Goal: Use online tool/utility: Use online tool/utility

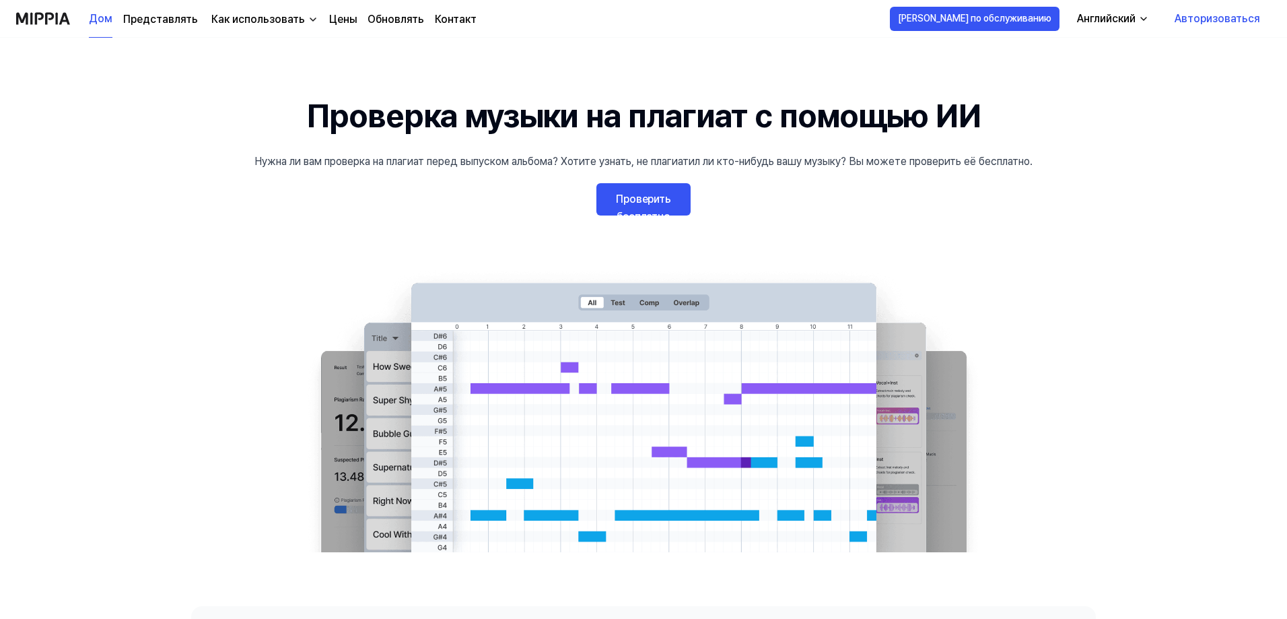
click at [663, 197] on font "Проверить бесплатно" at bounding box center [643, 208] width 55 height 30
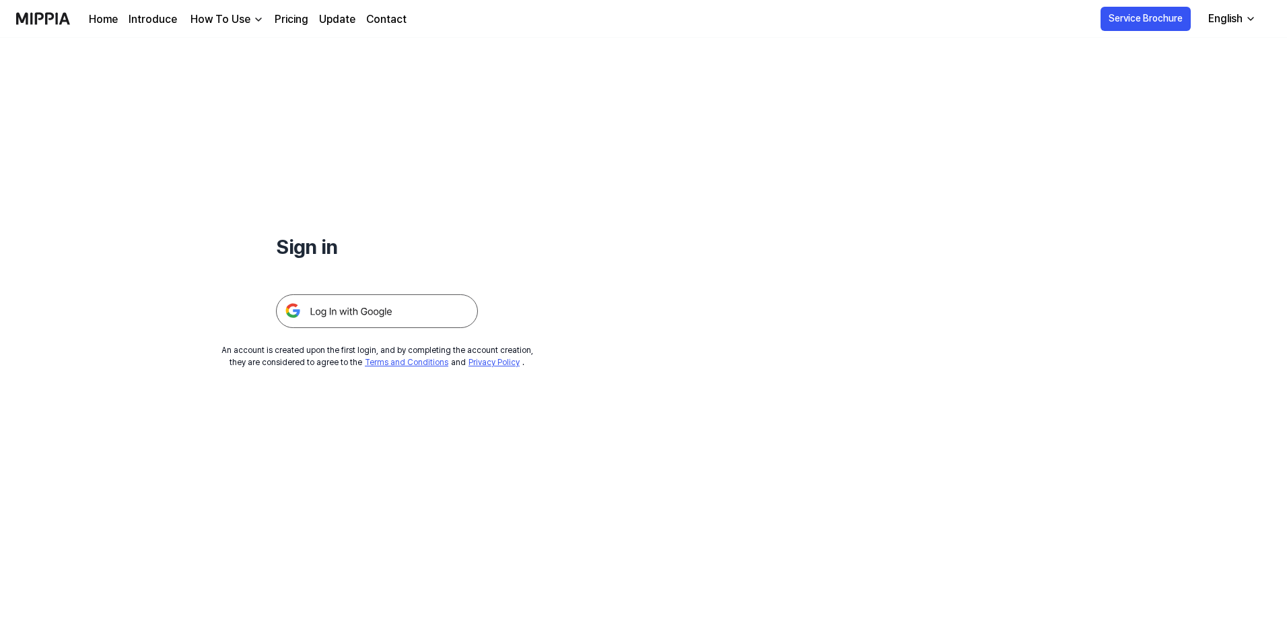
click at [335, 309] on img at bounding box center [377, 311] width 202 height 34
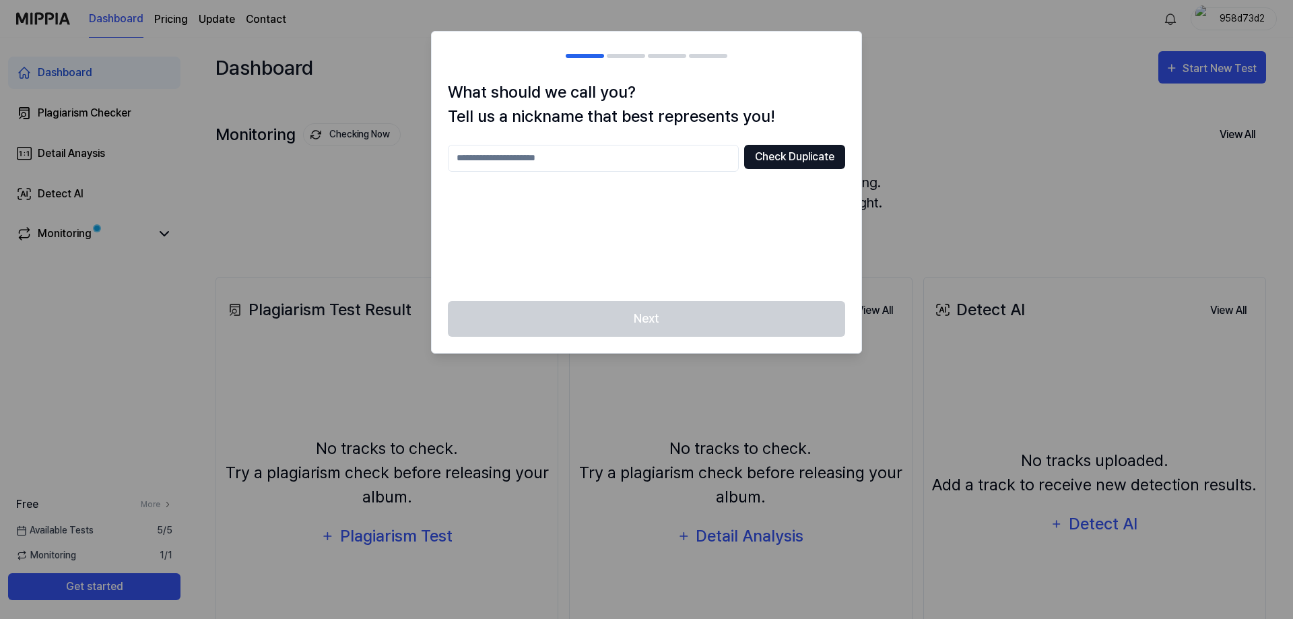
click at [816, 160] on button "Check Duplicate" at bounding box center [794, 157] width 101 height 24
click at [575, 157] on input "text" at bounding box center [593, 158] width 291 height 27
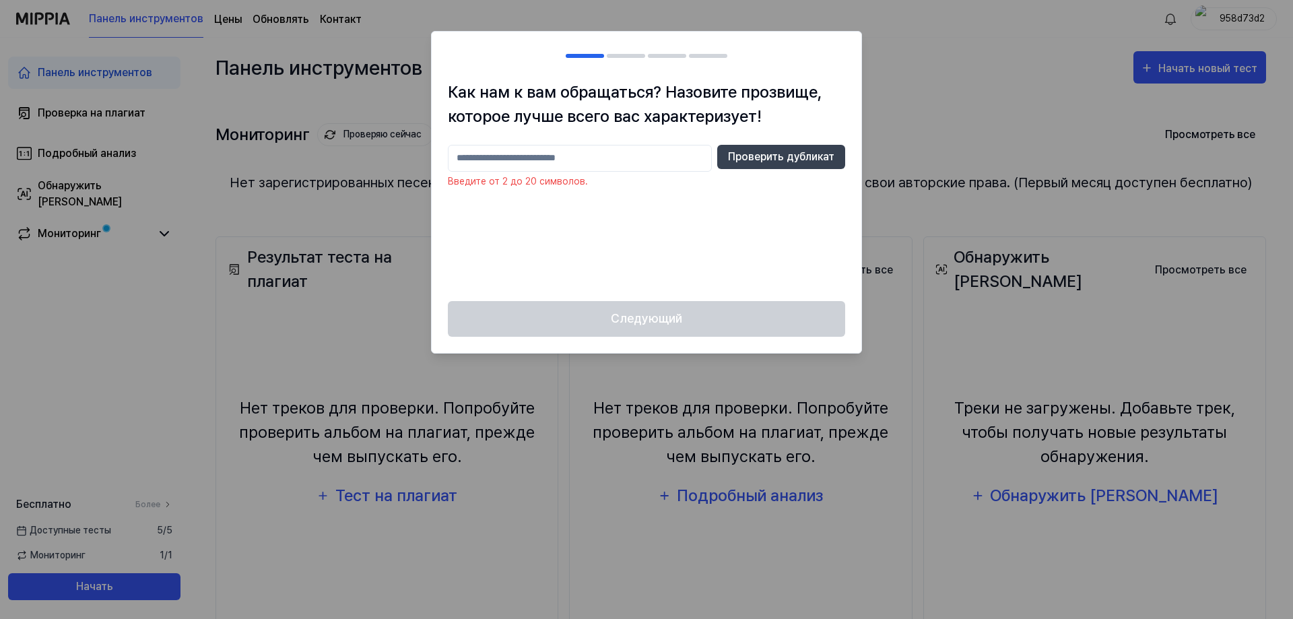
click at [667, 157] on input "text" at bounding box center [580, 158] width 264 height 27
type input "****"
click at [741, 314] on div "Следующий" at bounding box center [647, 327] width 430 height 52
click at [758, 156] on font "Проверить дубликат" at bounding box center [781, 156] width 106 height 13
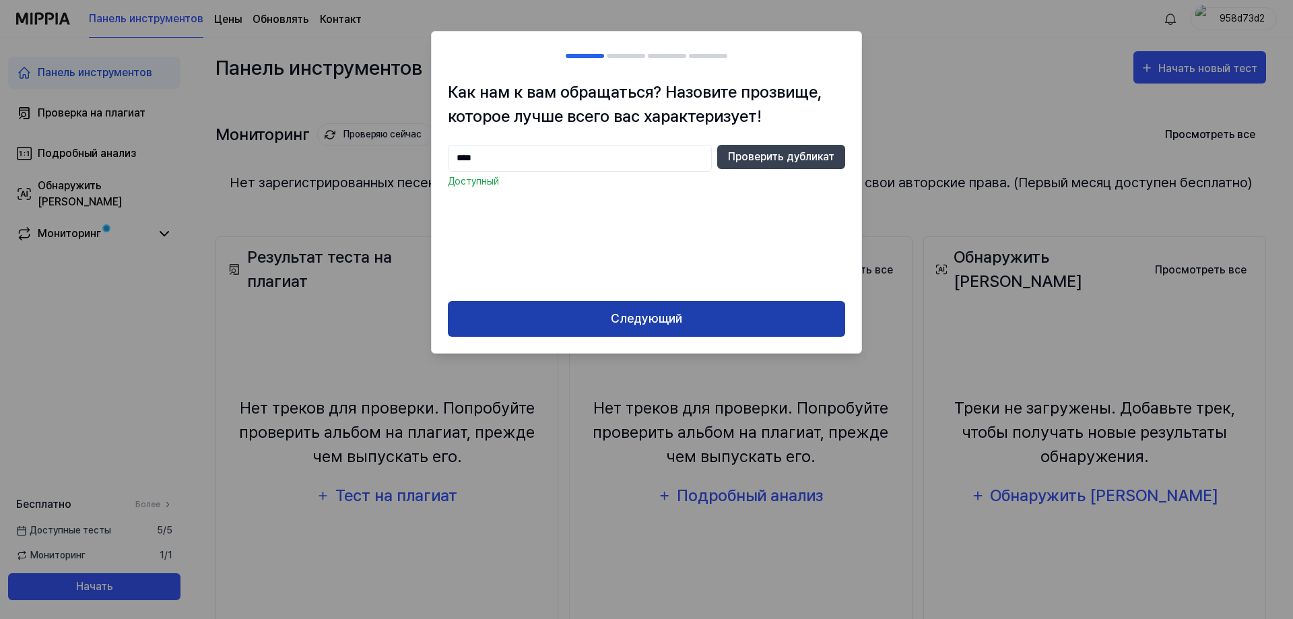
click at [746, 315] on button "Следующий" at bounding box center [646, 319] width 397 height 36
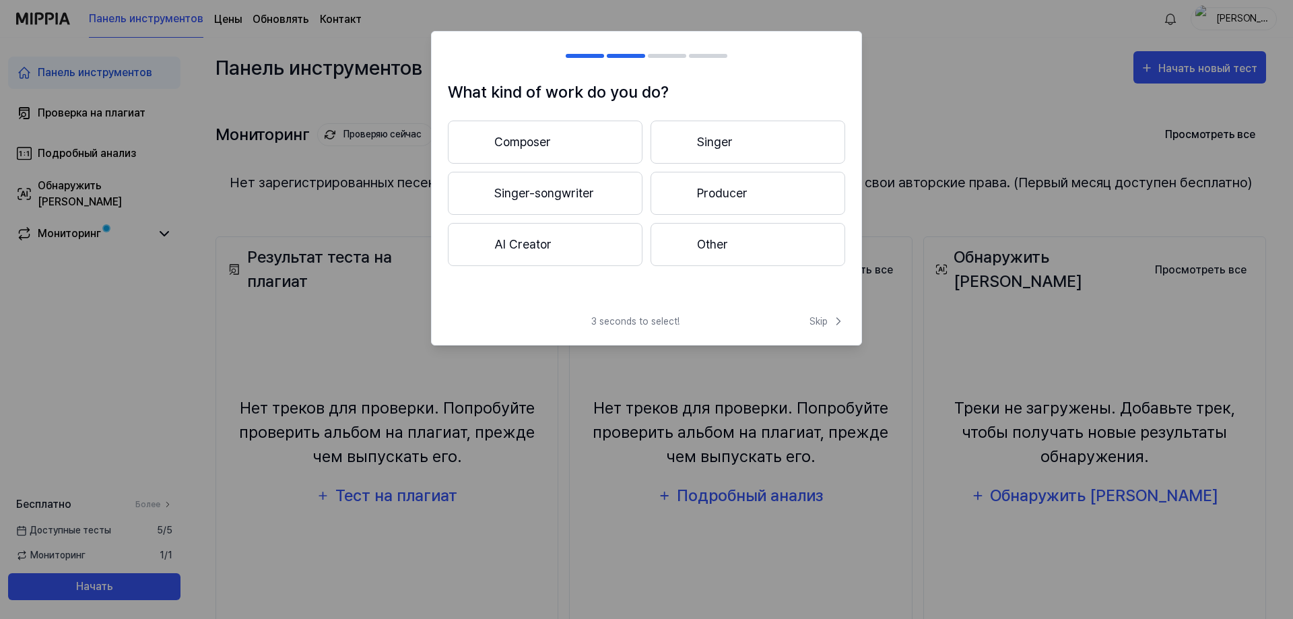
click at [568, 147] on button "Composer" at bounding box center [545, 142] width 195 height 43
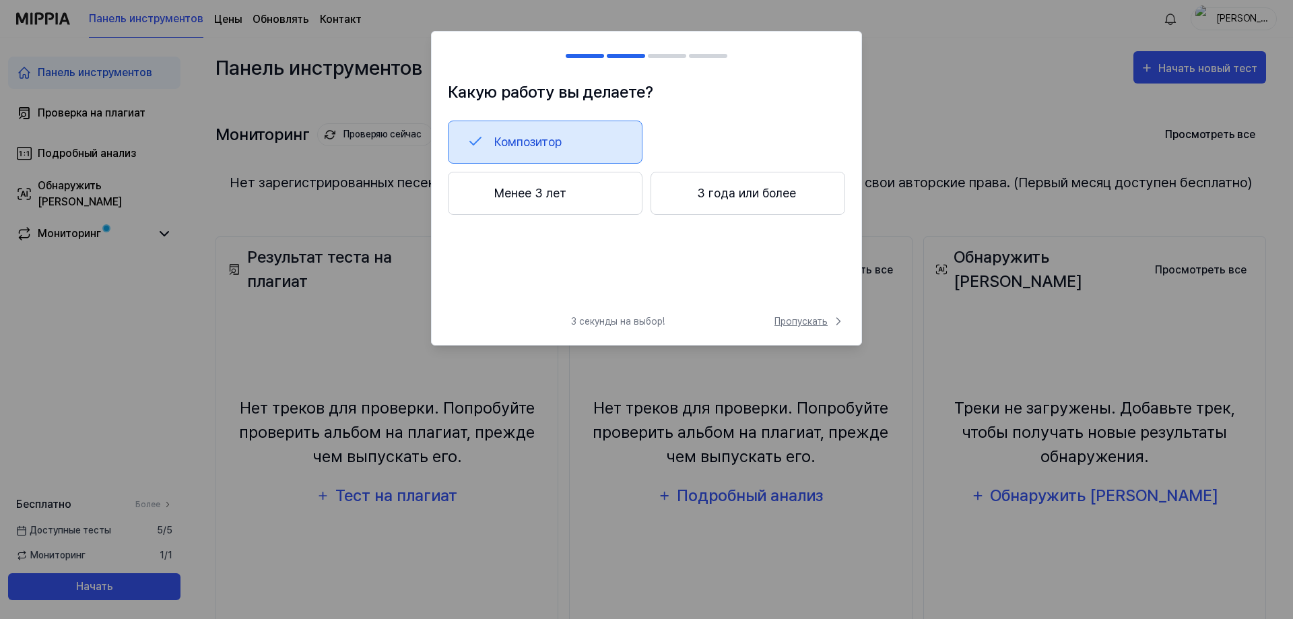
click at [799, 319] on font "Пропускать" at bounding box center [800, 321] width 53 height 11
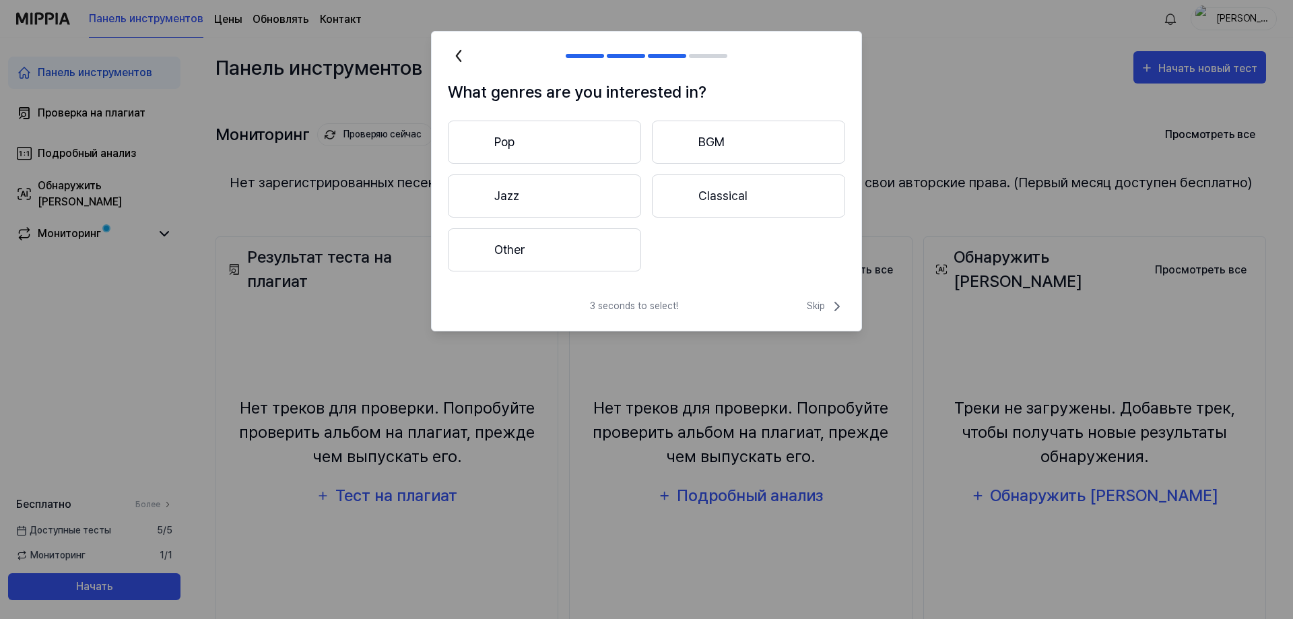
click at [570, 140] on button "Pop" at bounding box center [544, 142] width 193 height 43
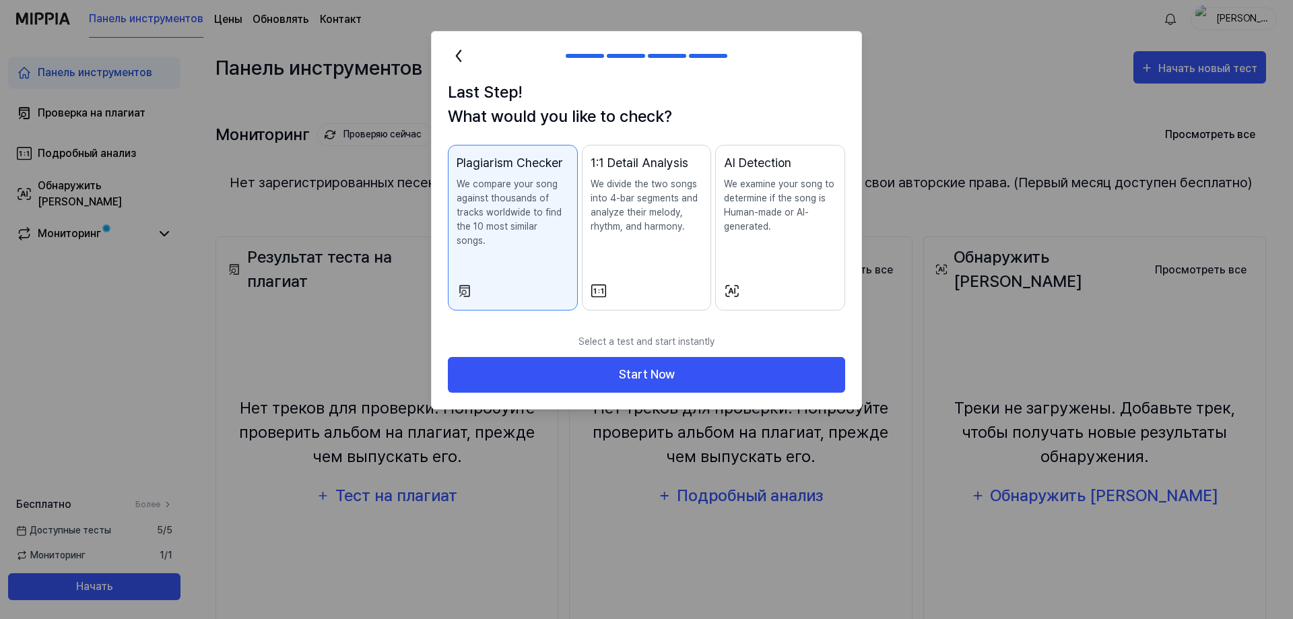
click at [539, 232] on p "We compare your song against thousands of tracks worldwide to find the 10 most …" at bounding box center [512, 212] width 112 height 71
drag, startPoint x: 650, startPoint y: 356, endPoint x: 1266, endPoint y: -39, distance: 732.5
click at [1266, 0] on html "Панель инструментов Цены Обновлять Контакт [PERSON_NAME] инструментов Проверка …" at bounding box center [646, 309] width 1293 height 619
click at [1062, 91] on div at bounding box center [646, 309] width 1293 height 619
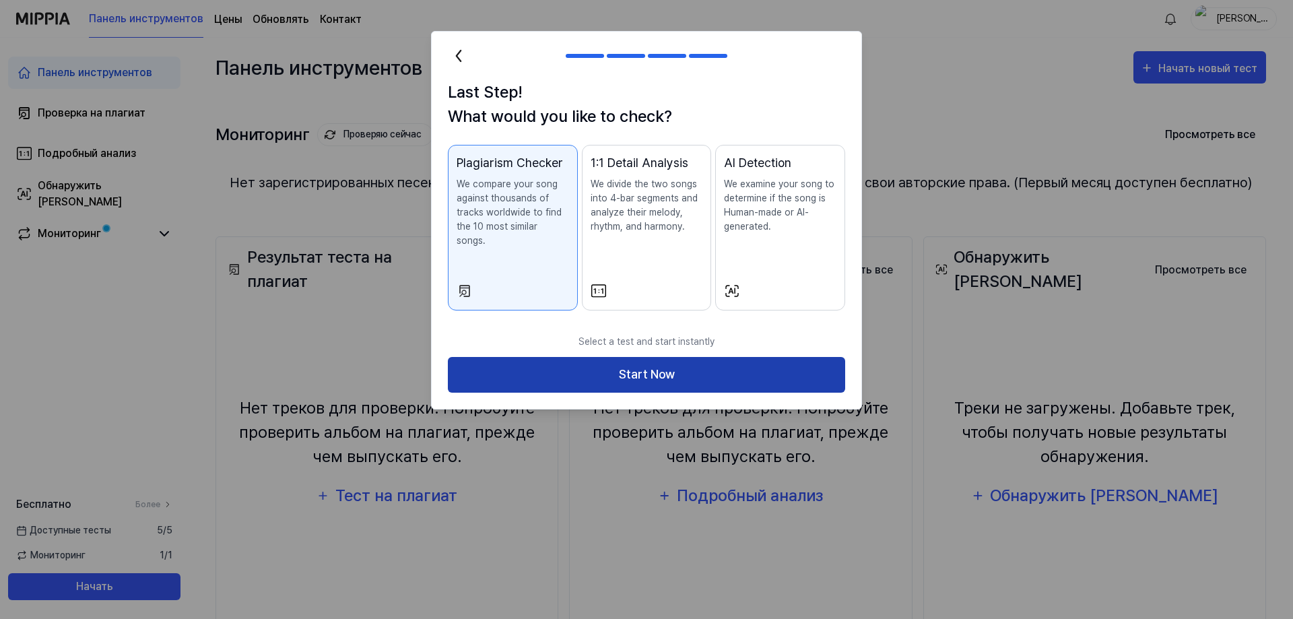
click at [765, 360] on button "Start Now" at bounding box center [646, 375] width 397 height 36
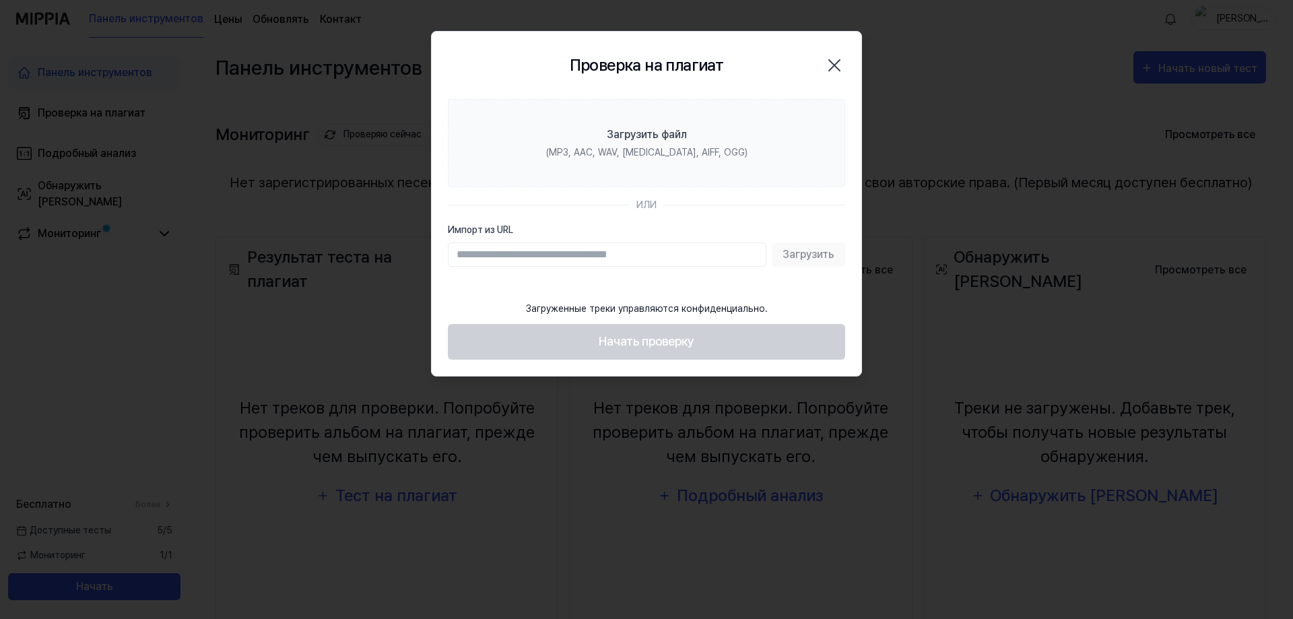
click at [813, 259] on div "Загрузить" at bounding box center [646, 254] width 397 height 24
click at [813, 257] on div "Загрузить" at bounding box center [646, 254] width 397 height 24
click at [572, 256] on input "Импорт из URL" at bounding box center [607, 254] width 318 height 24
click at [643, 257] on input "Импорт из URL" at bounding box center [607, 254] width 318 height 24
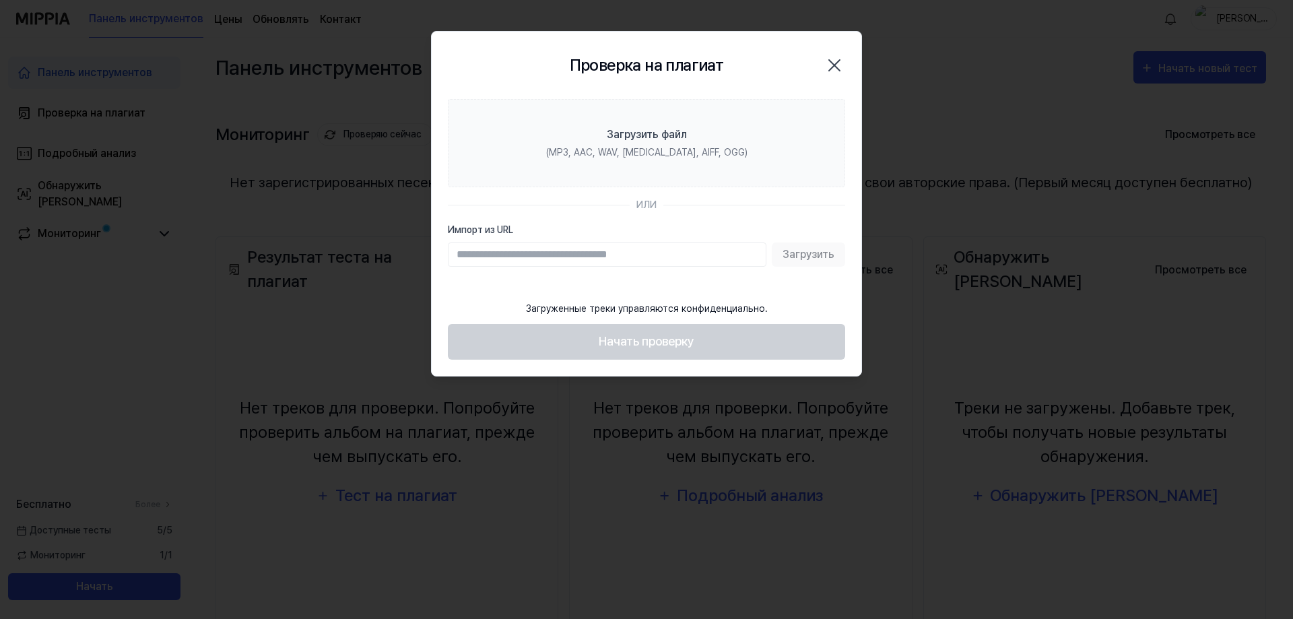
click at [836, 65] on icon "button" at bounding box center [834, 66] width 22 height 22
